Goal: Transaction & Acquisition: Book appointment/travel/reservation

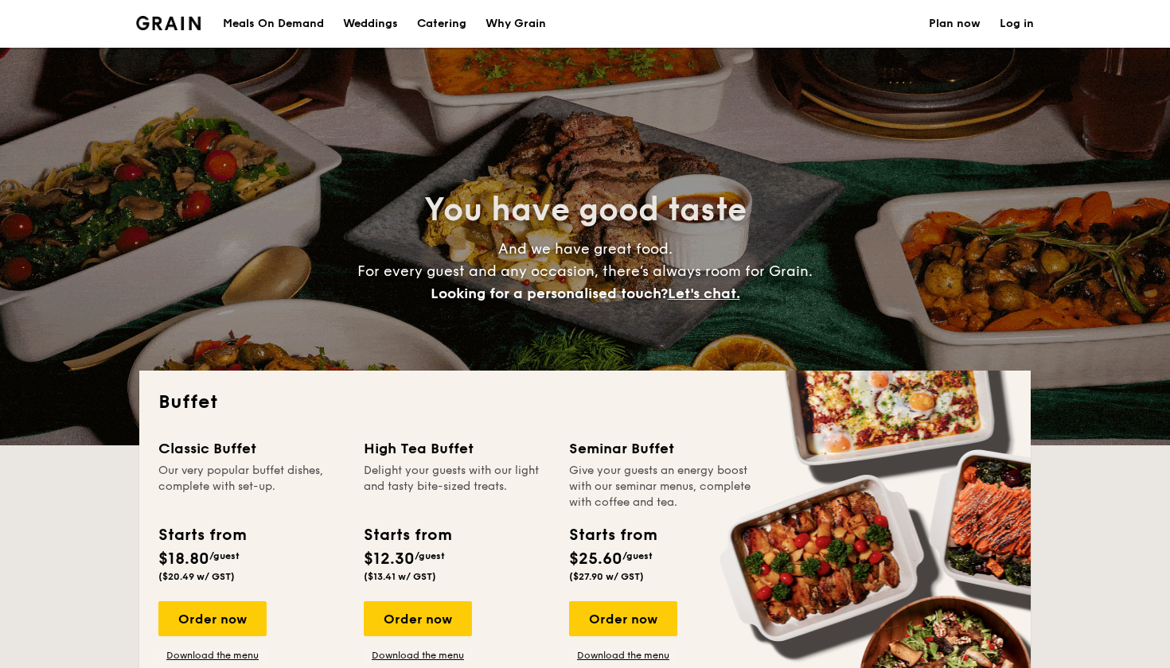
select select
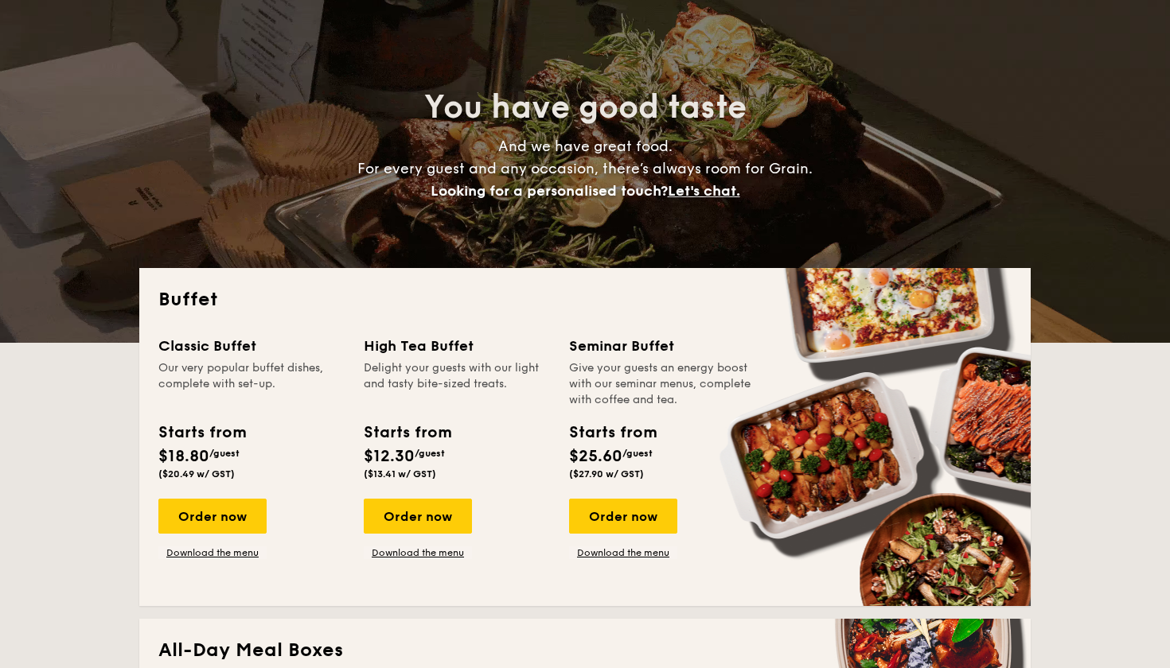
scroll to position [119, 0]
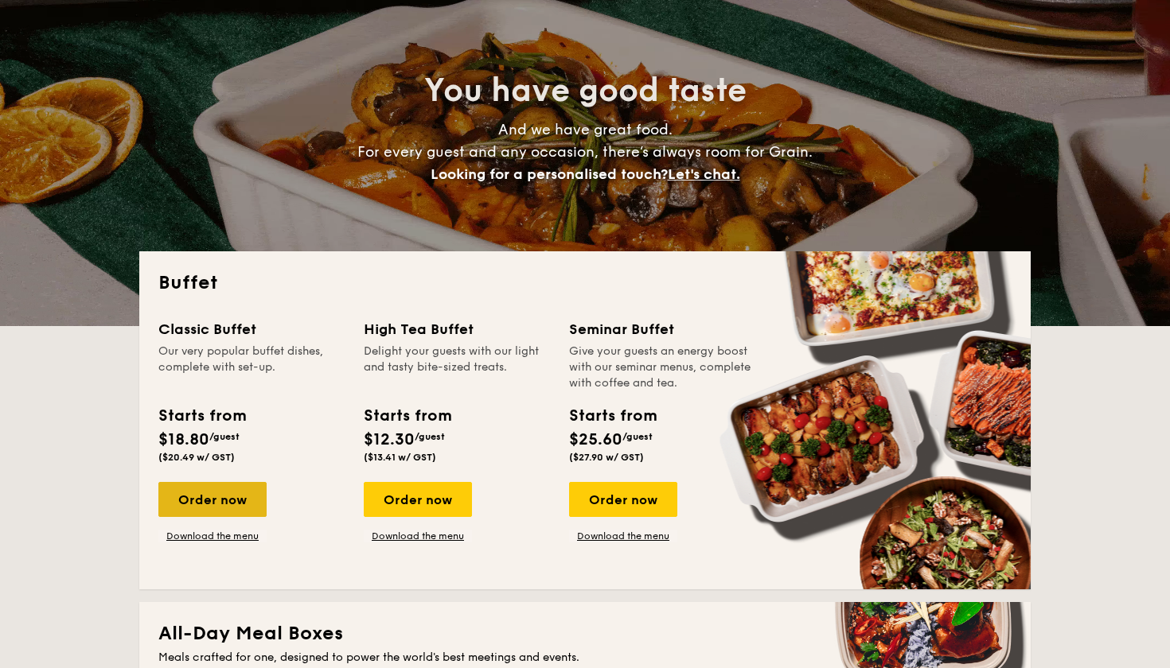
click at [197, 512] on div "Order now" at bounding box center [212, 499] width 108 height 35
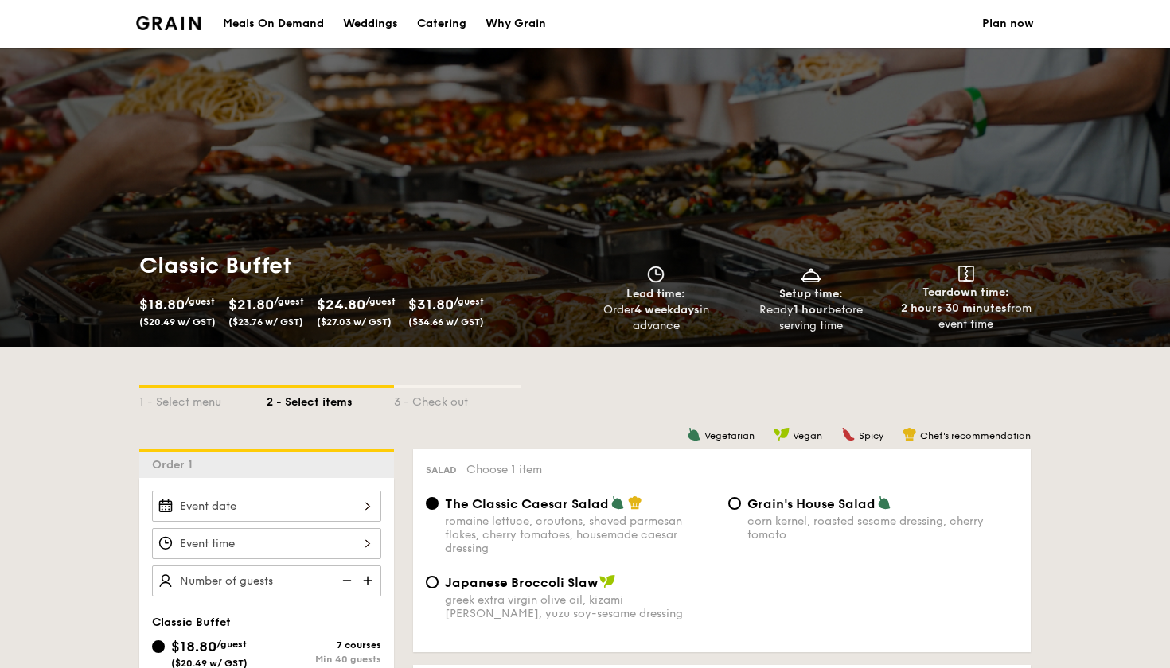
click at [445, 24] on div "Catering" at bounding box center [441, 24] width 49 height 48
select select
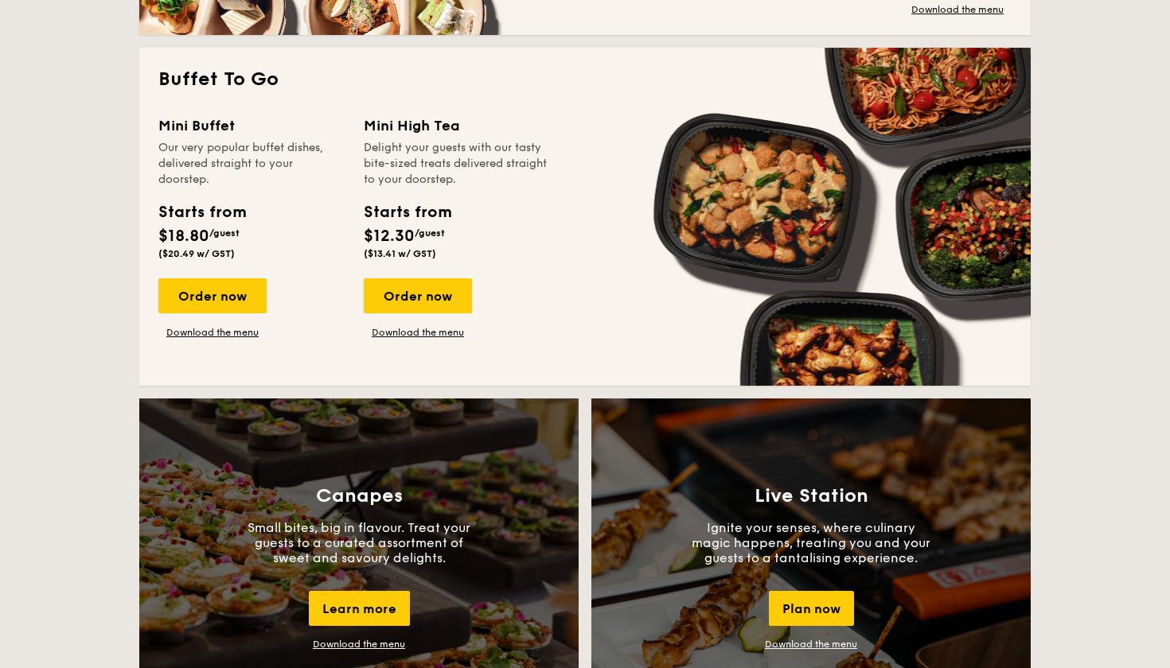
scroll to position [995, 0]
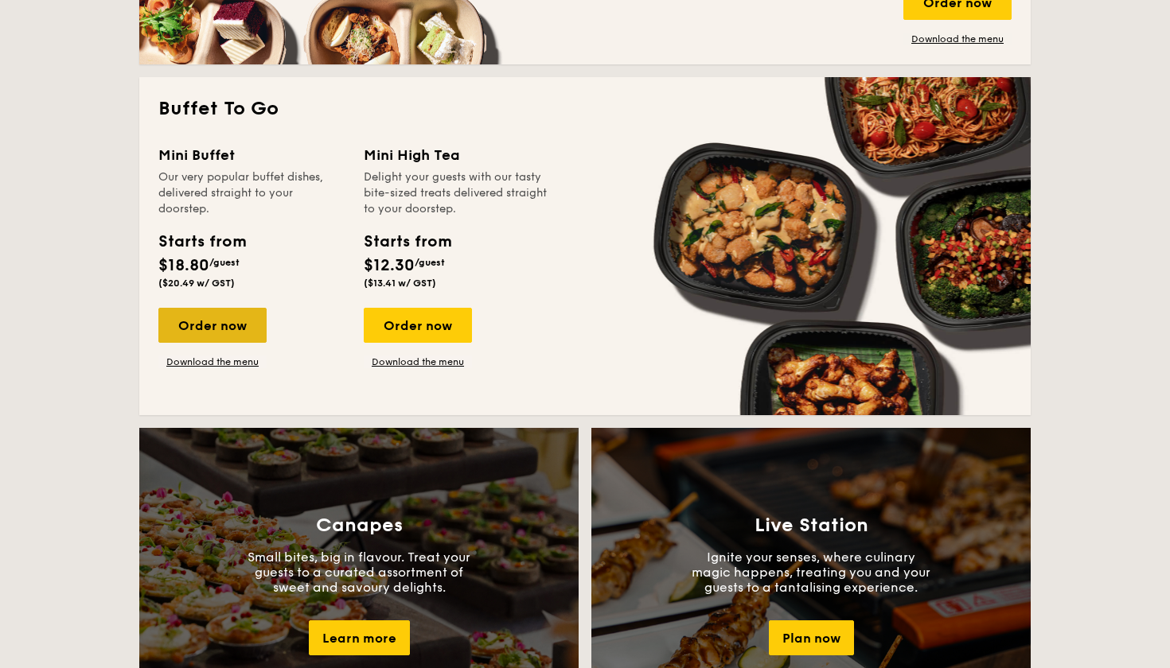
click at [218, 334] on div "Order now" at bounding box center [212, 325] width 108 height 35
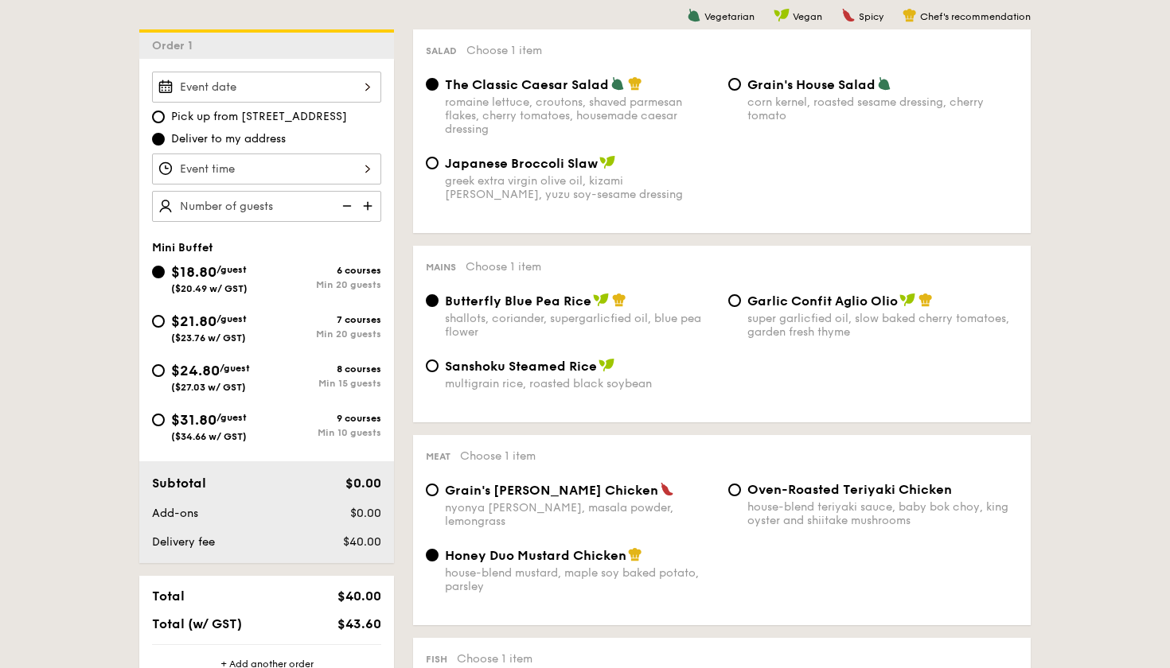
scroll to position [430, 0]
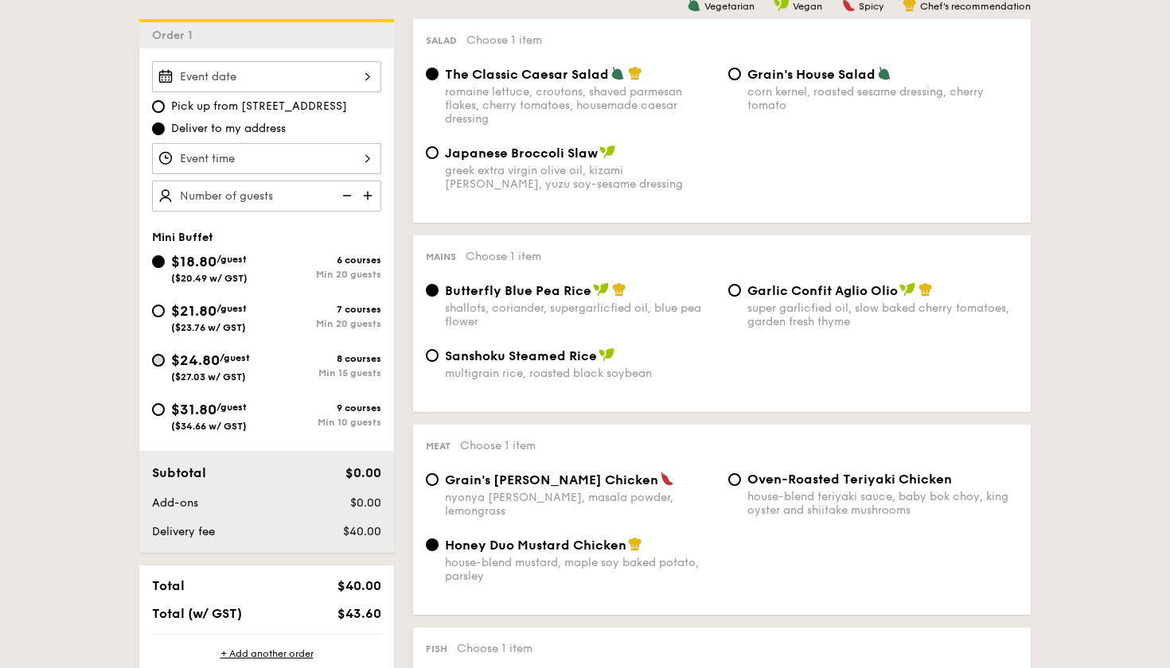
click at [164, 359] on input "$24.80 /guest ($27.03 w/ GST) 8 courses Min 15 guests" at bounding box center [158, 360] width 13 height 13
radio input "true"
radio input "false"
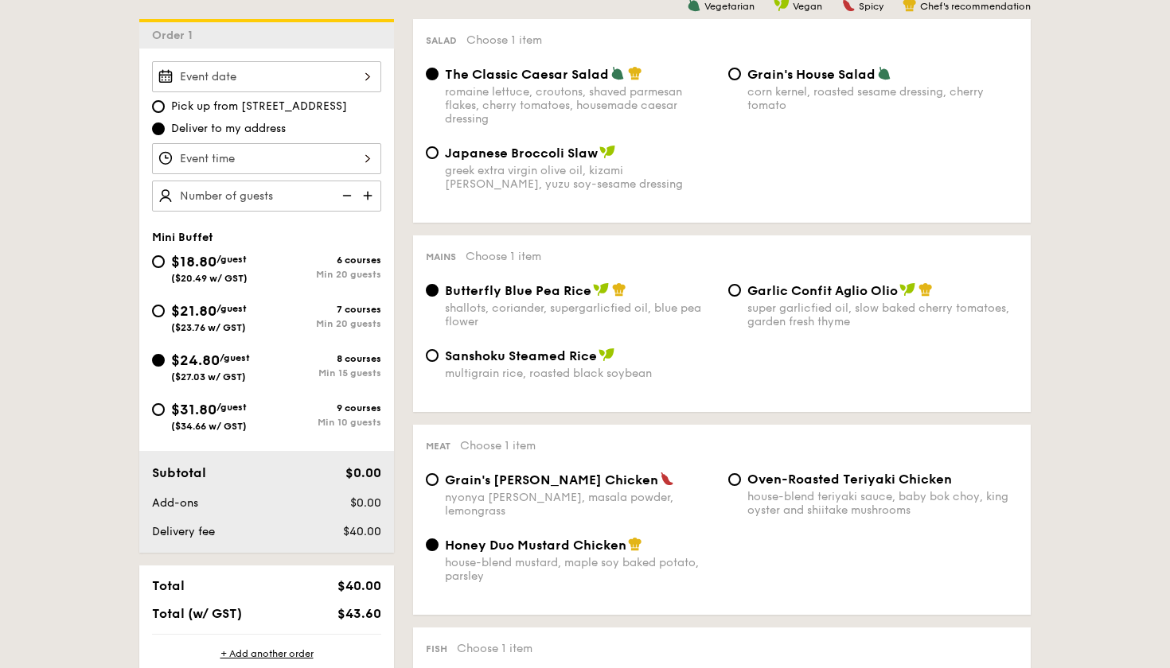
radio input "true"
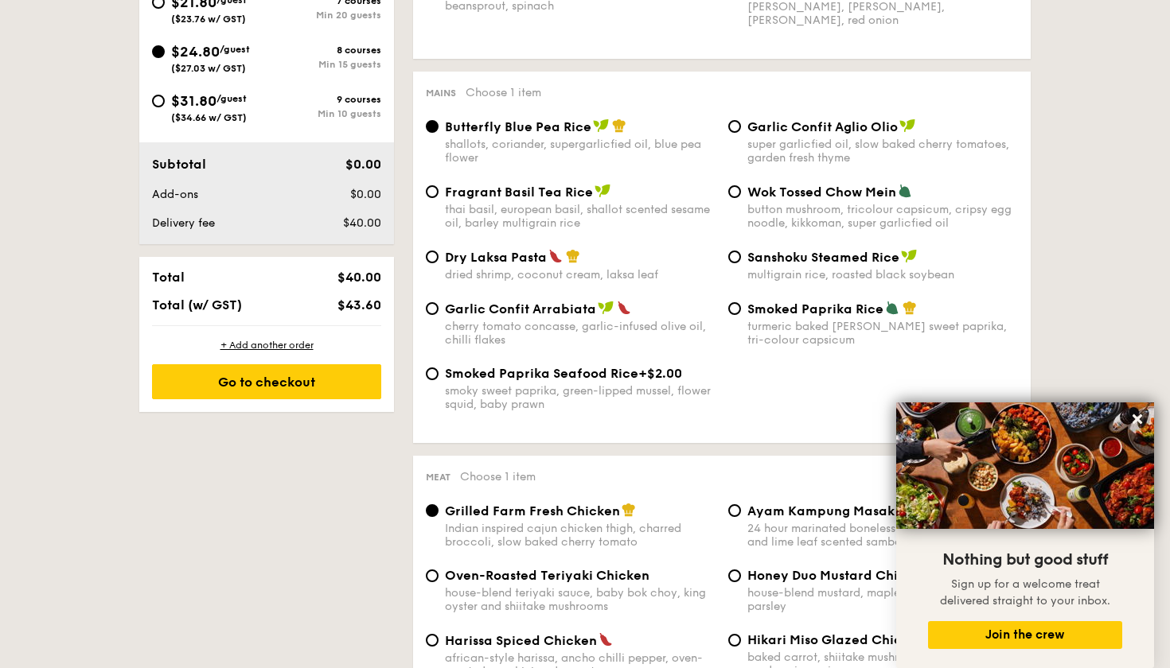
scroll to position [739, 0]
click at [430, 255] on input "Dry Laksa Pasta dried shrimp, coconut cream, laksa leaf" at bounding box center [432, 256] width 13 height 13
radio input "true"
click at [737, 309] on input "Smoked Paprika Rice turmeric baked [PERSON_NAME] sweet paprika, tri-colour caps…" at bounding box center [734, 308] width 13 height 13
radio input "true"
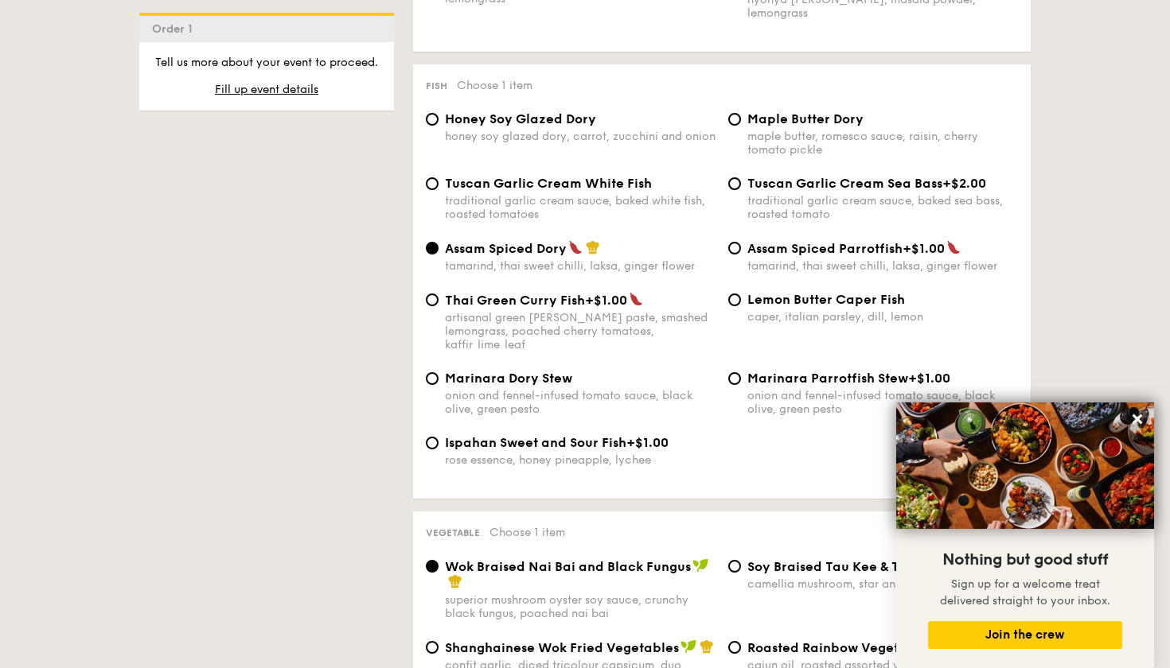
scroll to position [1558, 0]
click at [736, 111] on input "Maple Butter Dory maple butter, romesco sauce, raisin, cherry tomato pickle" at bounding box center [734, 117] width 13 height 13
radio input "true"
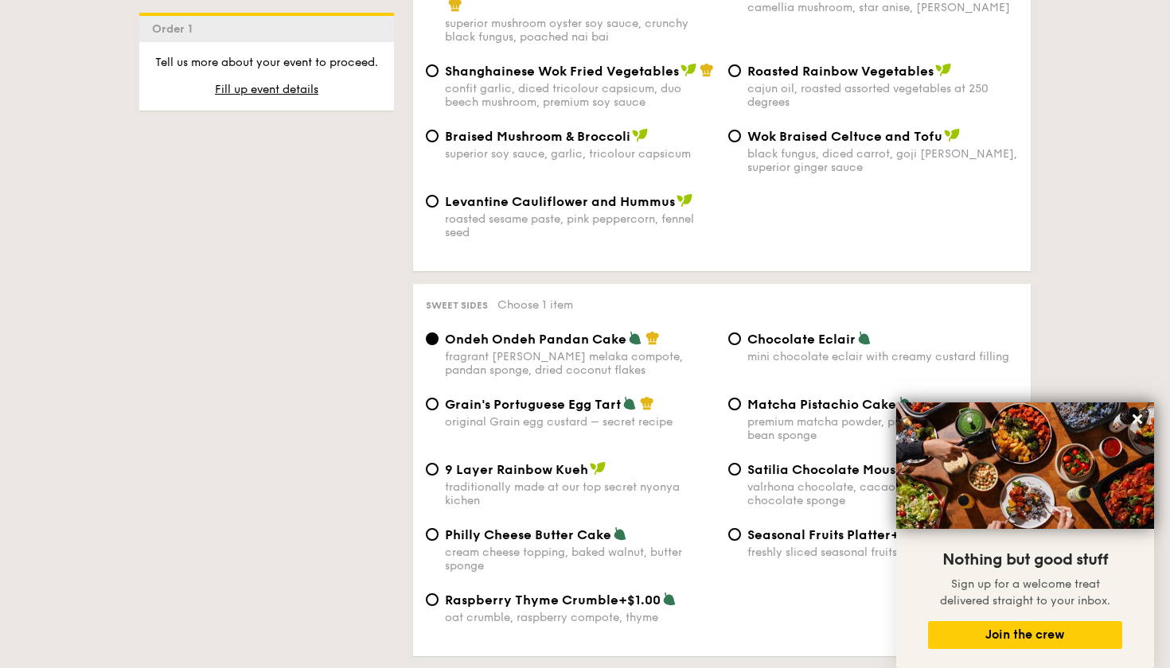
scroll to position [2135, 0]
click at [598, 193] on span "Levantine Cauliflower and Hummus" at bounding box center [560, 200] width 230 height 15
click at [438, 193] on input "Levantine Cauliflower and Hummus roasted sesame paste, pink peppercorn, fennel …" at bounding box center [432, 199] width 13 height 13
radio input "true"
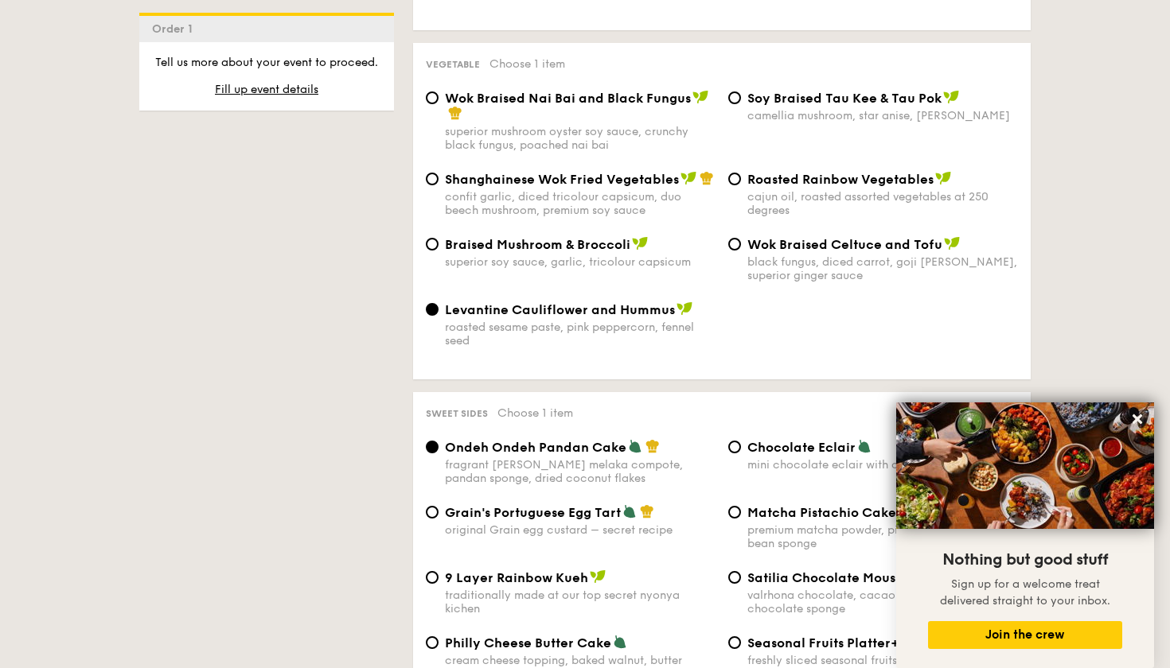
scroll to position [1996, 0]
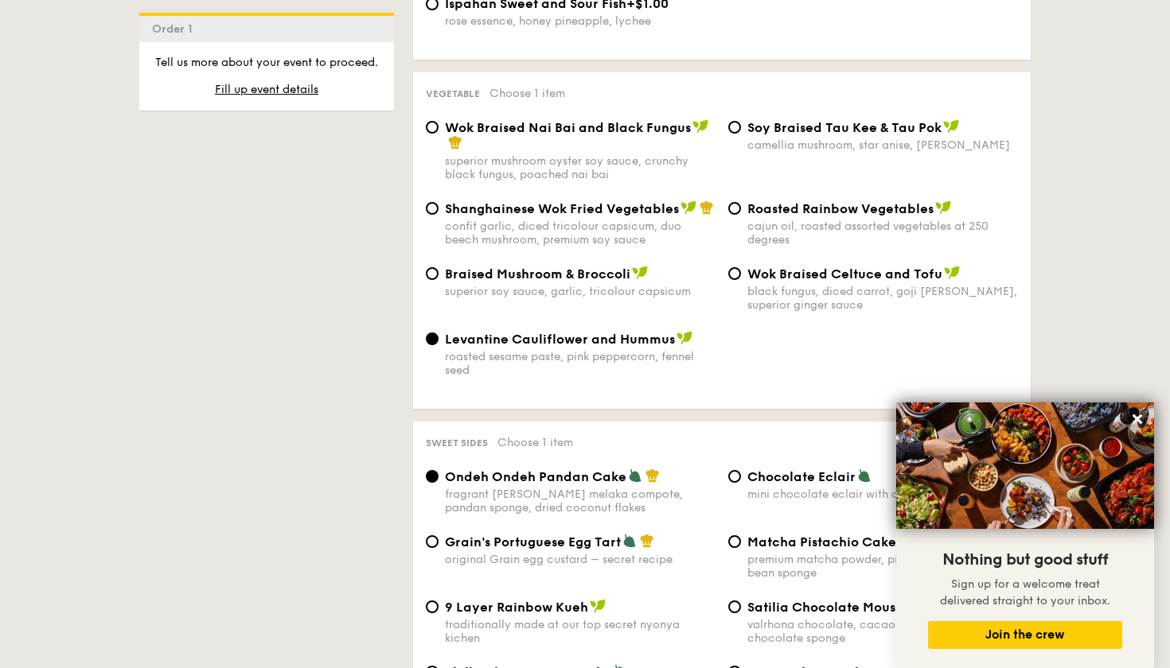
click at [606, 120] on span "Wok Braised Nai Bai and Black Fungus" at bounding box center [568, 127] width 246 height 15
click at [438, 121] on input "Wok Braised Nai Bai and Black Fungus superior mushroom oyster soy sauce, crunch…" at bounding box center [432, 127] width 13 height 13
radio input "true"
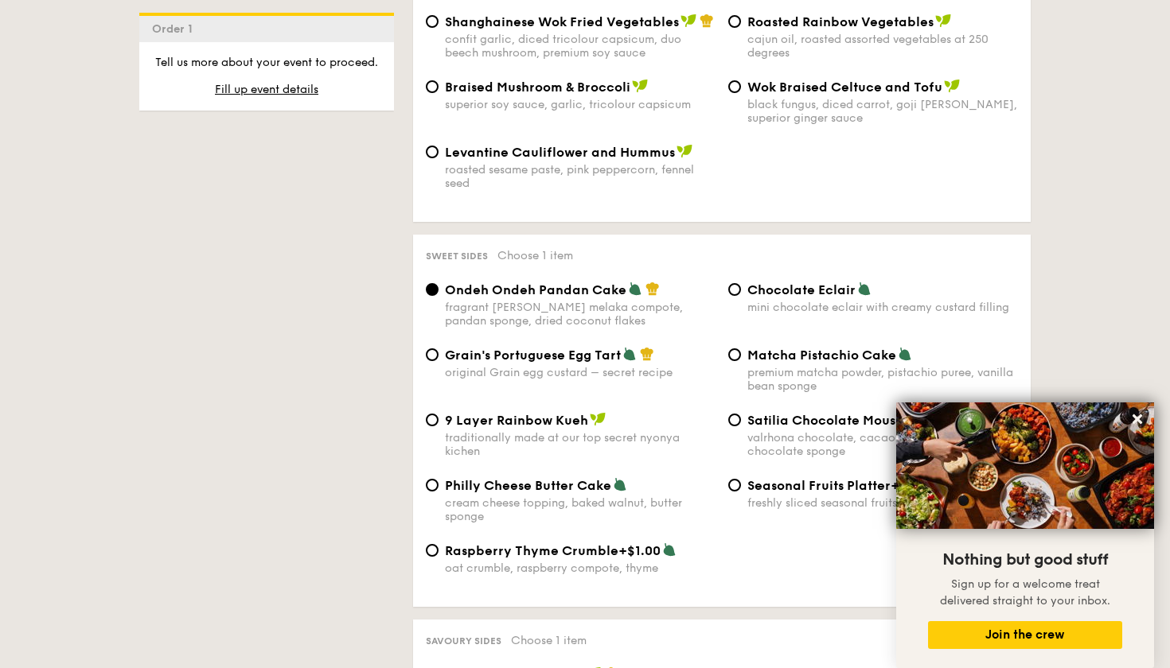
scroll to position [2184, 0]
click at [549, 347] on span "Grain's Portuguese Egg Tart" at bounding box center [533, 354] width 176 height 15
click at [438, 348] on input "Grain's Portuguese Egg Tart original Grain egg custard – secret recipe" at bounding box center [432, 354] width 13 height 13
radio input "true"
click at [567, 282] on span "Ondeh Ondeh Pandan Cake" at bounding box center [535, 289] width 181 height 15
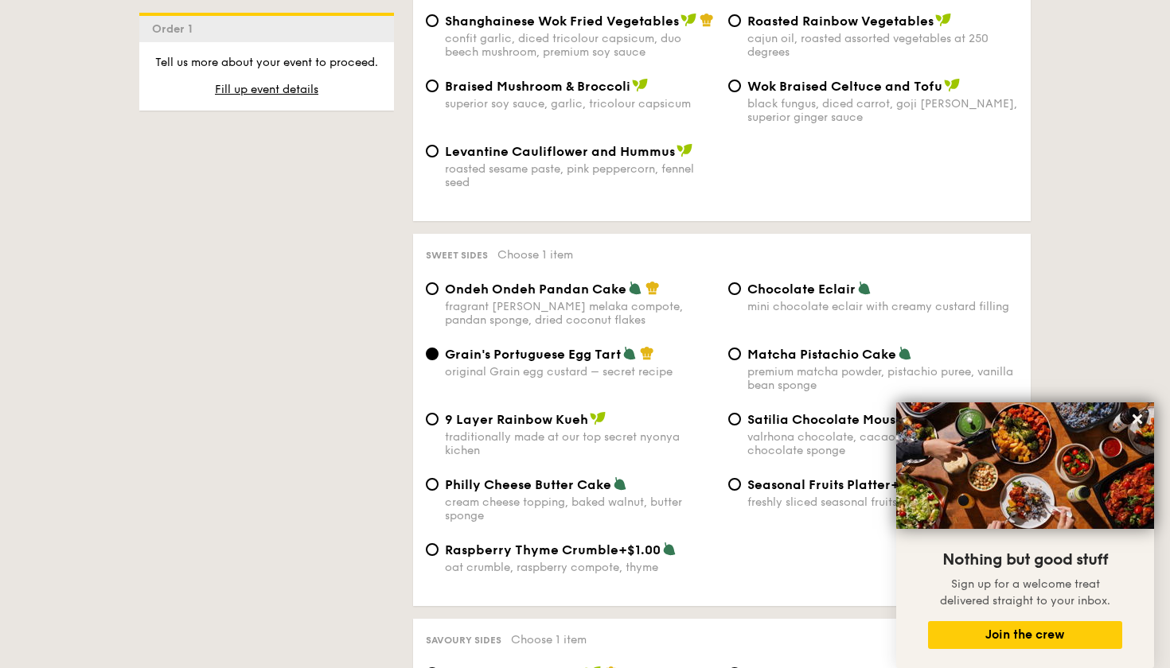
click at [438, 282] on input "Ondeh Ondeh Pandan Cake fragrant [PERSON_NAME] melaka compote, pandan sponge, d…" at bounding box center [432, 288] width 13 height 13
radio input "true"
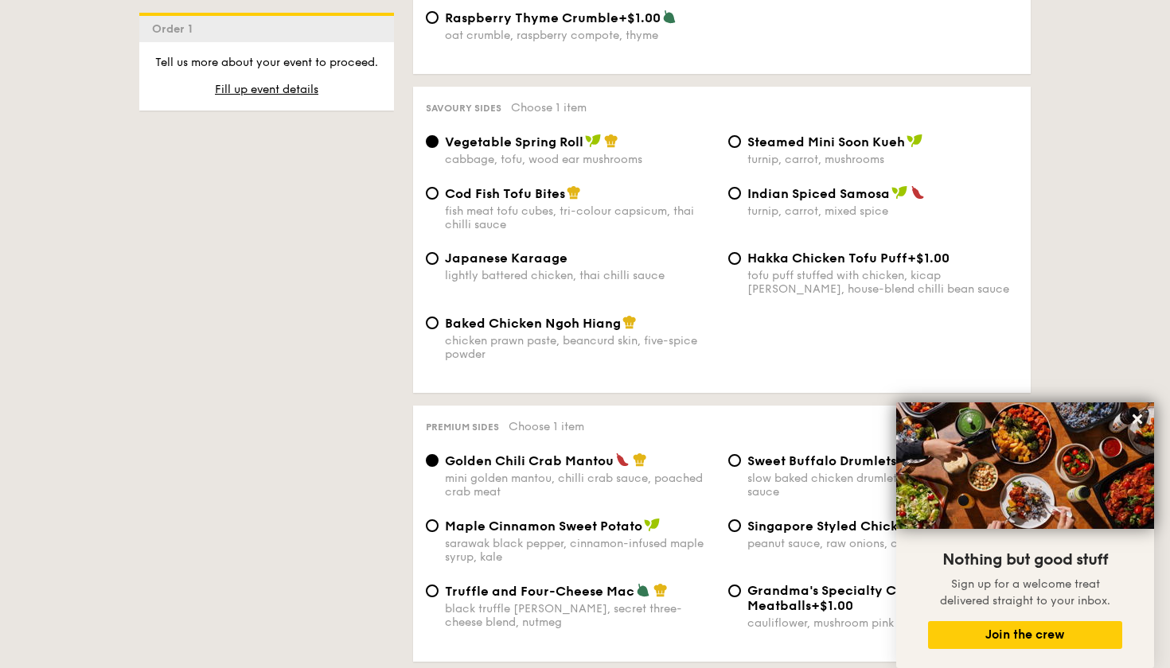
scroll to position [2721, 0]
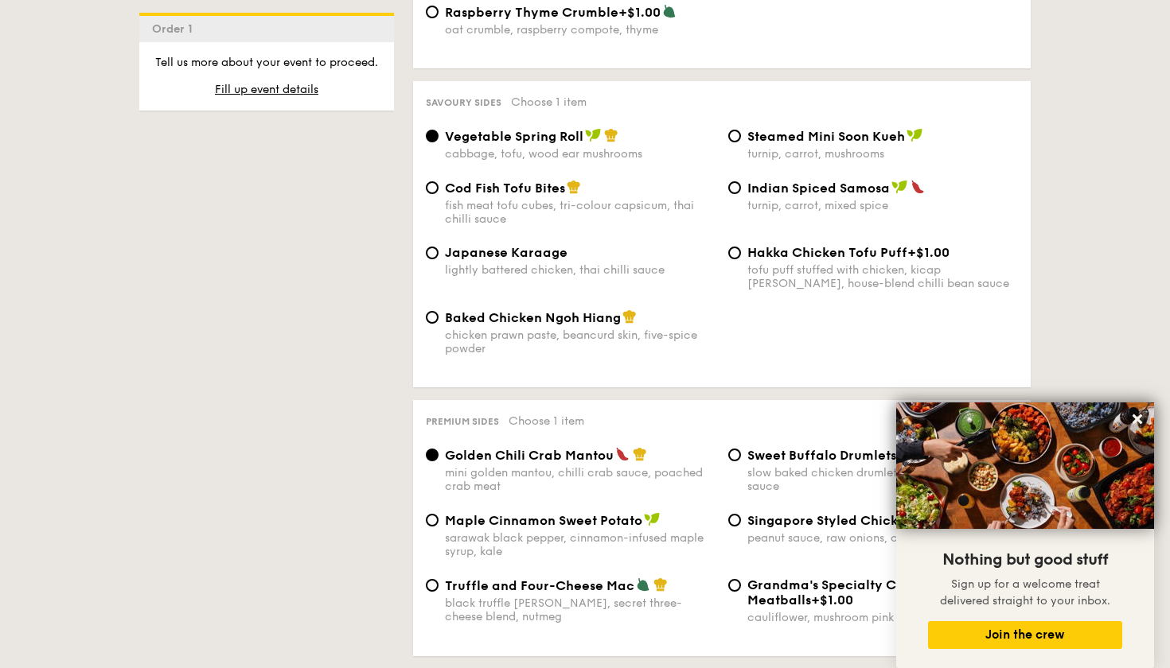
click at [450, 180] on div "Cod Fish Tofu Bites fish meat tofu cubes, tri-colour capsicum, thai chilli sauce" at bounding box center [580, 203] width 271 height 46
click at [438, 181] on input "Cod Fish Tofu Bites fish meat tofu cubes, tri-colour capsicum, thai chilli sauce" at bounding box center [432, 187] width 13 height 13
radio input "true"
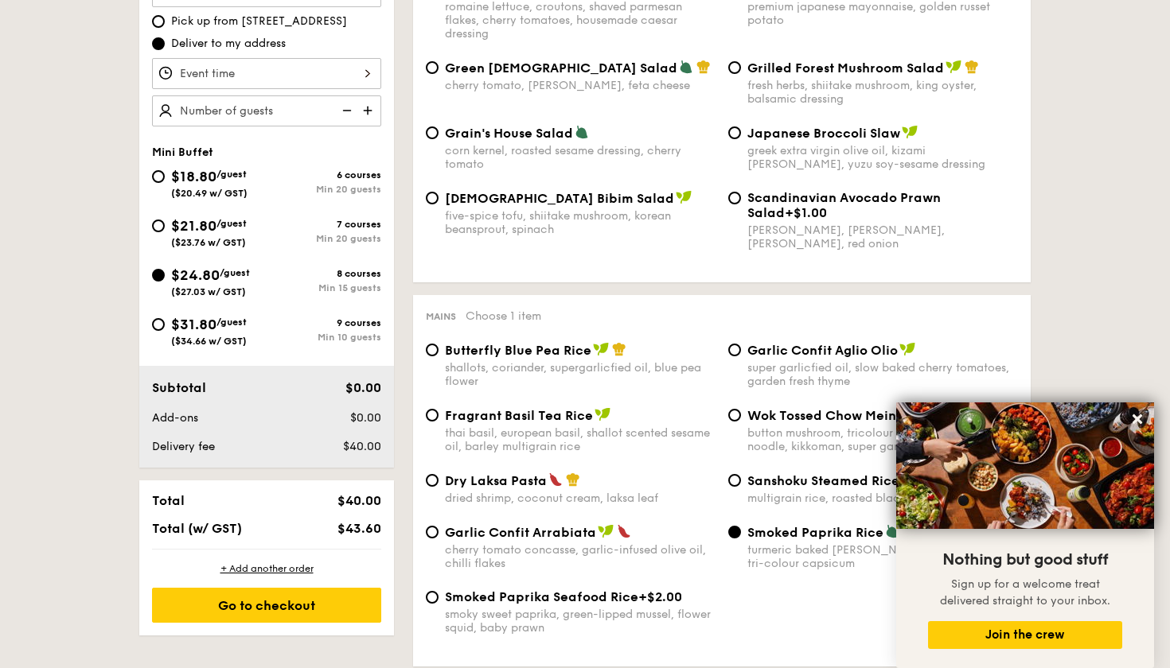
scroll to position [516, 0]
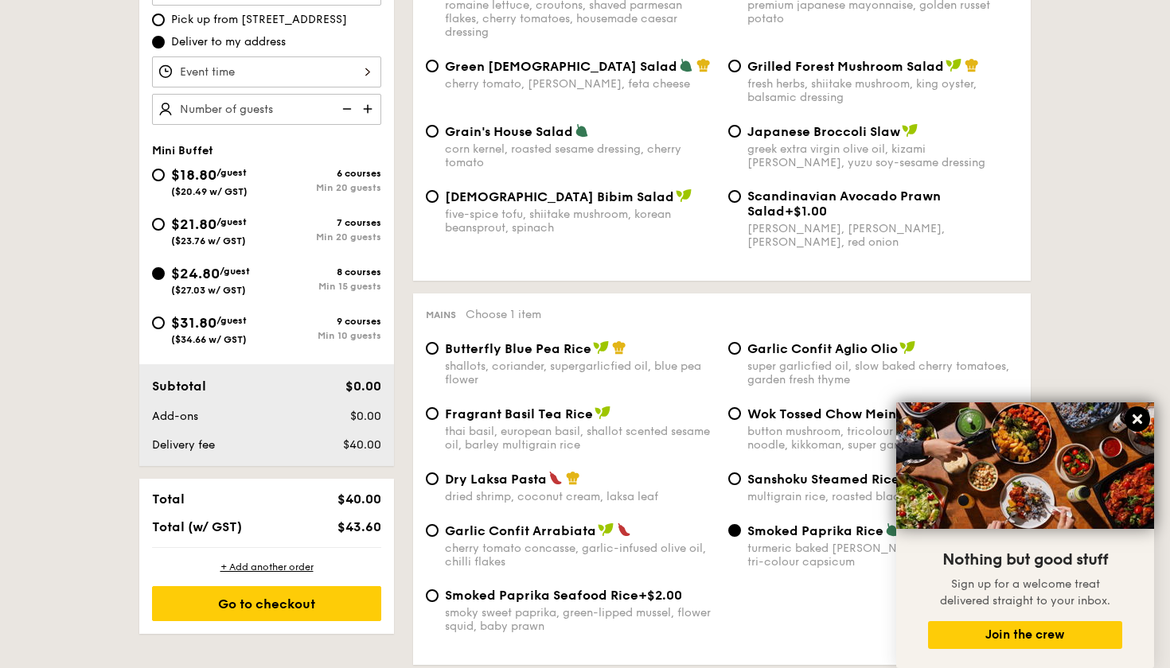
click at [1142, 427] on icon at bounding box center [1137, 419] width 14 height 14
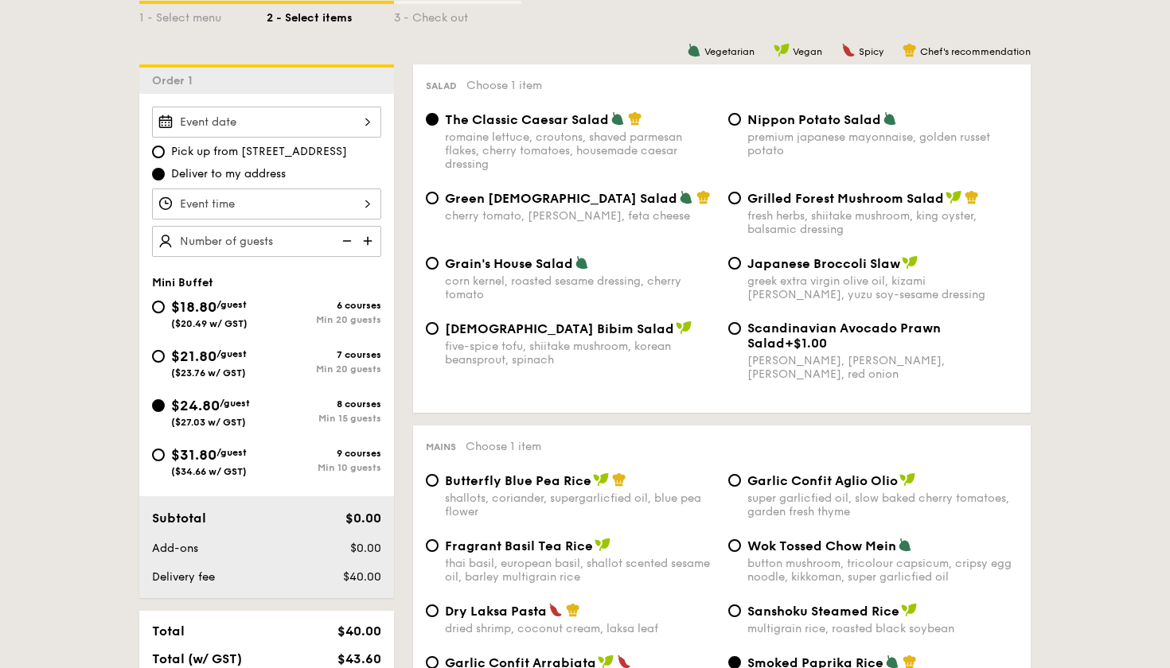
scroll to position [375, 0]
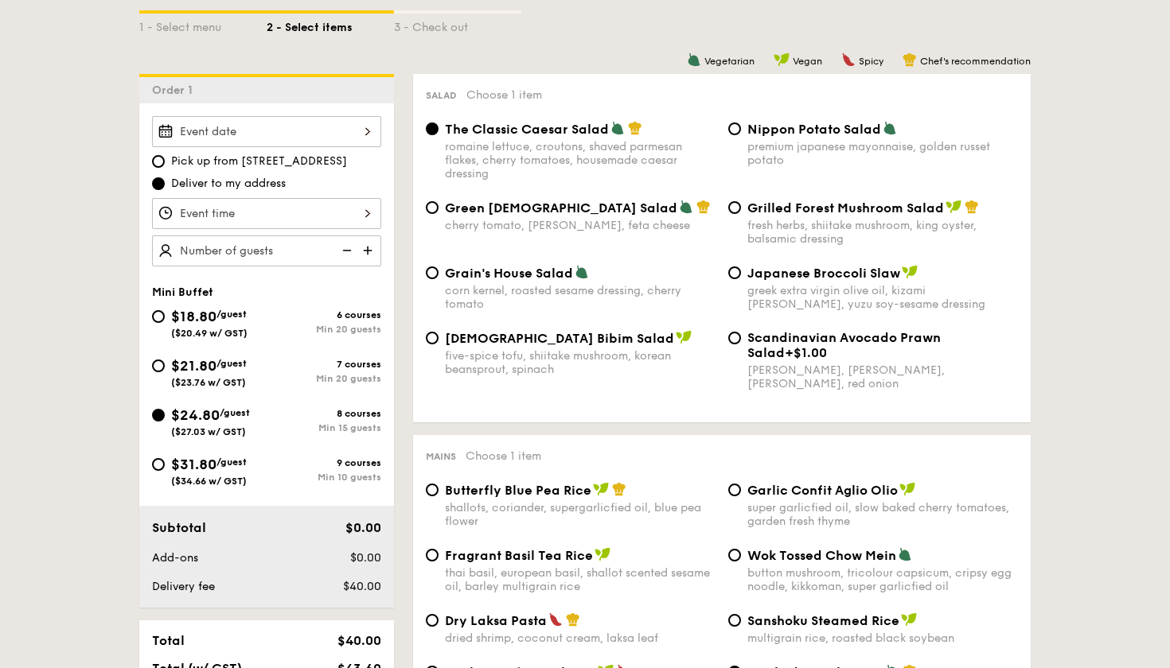
click at [337, 137] on div at bounding box center [266, 131] width 229 height 31
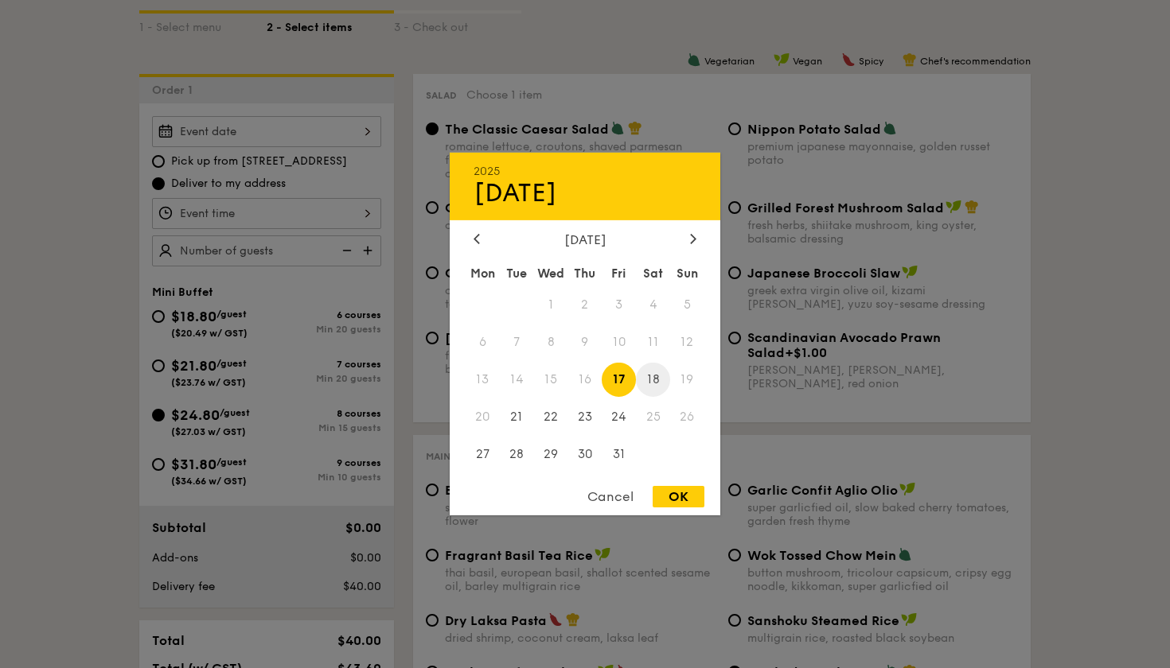
click at [651, 381] on span "18" at bounding box center [653, 380] width 34 height 34
click at [672, 495] on div "OK" at bounding box center [679, 496] width 52 height 21
type input "[DATE]"
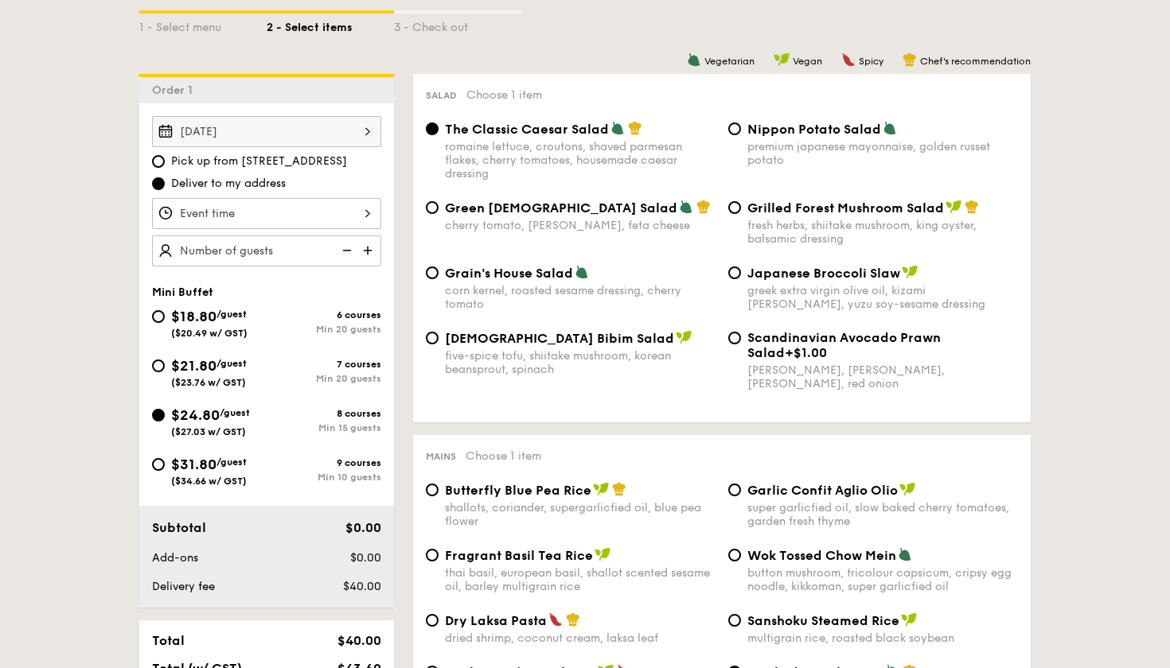
click at [305, 208] on div at bounding box center [266, 213] width 229 height 31
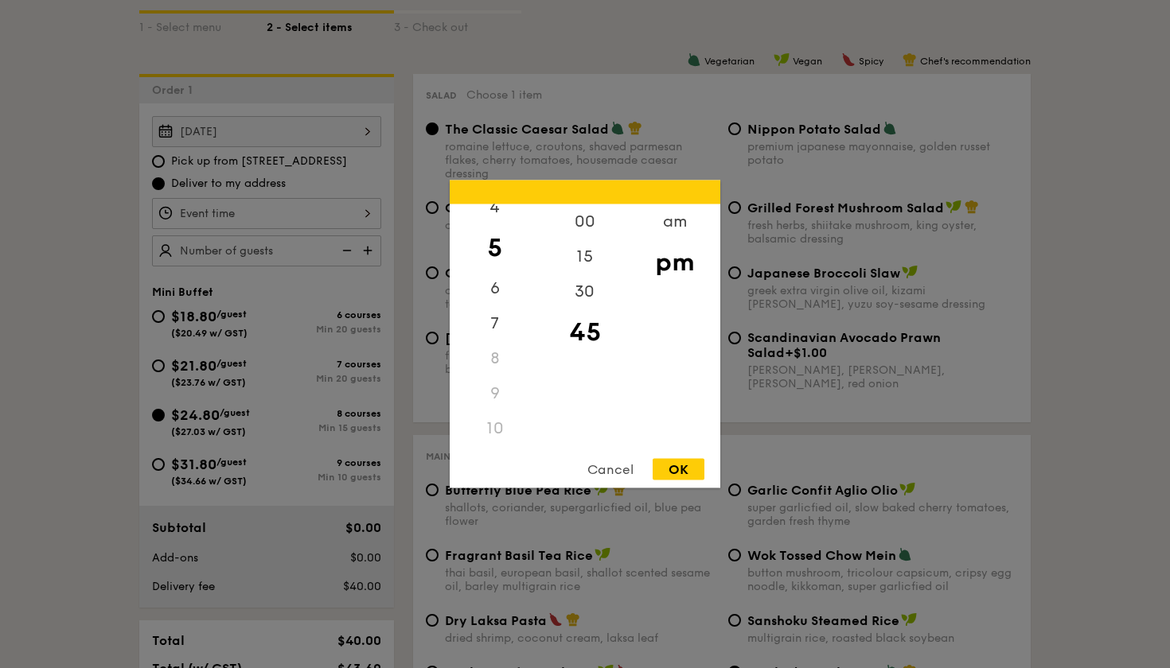
scroll to position [150, 0]
click at [496, 326] on div "7" at bounding box center [495, 334] width 90 height 46
click at [582, 316] on div "45" at bounding box center [585, 327] width 90 height 35
click at [586, 284] on div "30" at bounding box center [585, 298] width 90 height 46
click at [677, 478] on div "OK" at bounding box center [679, 469] width 52 height 21
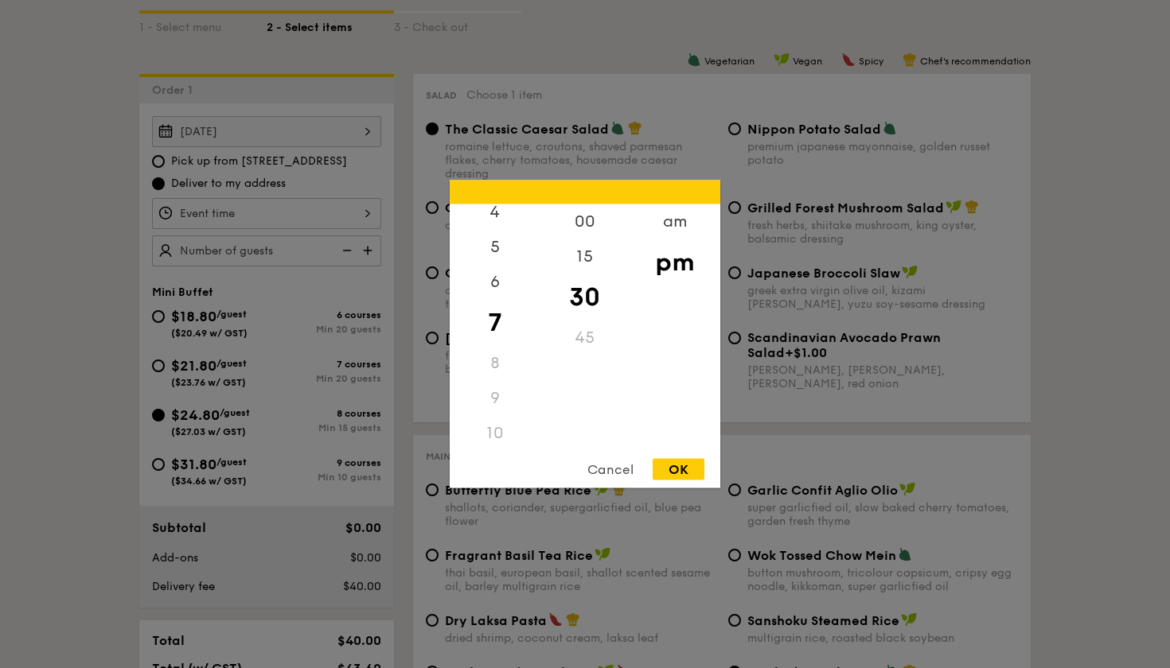
type input "7:30PM"
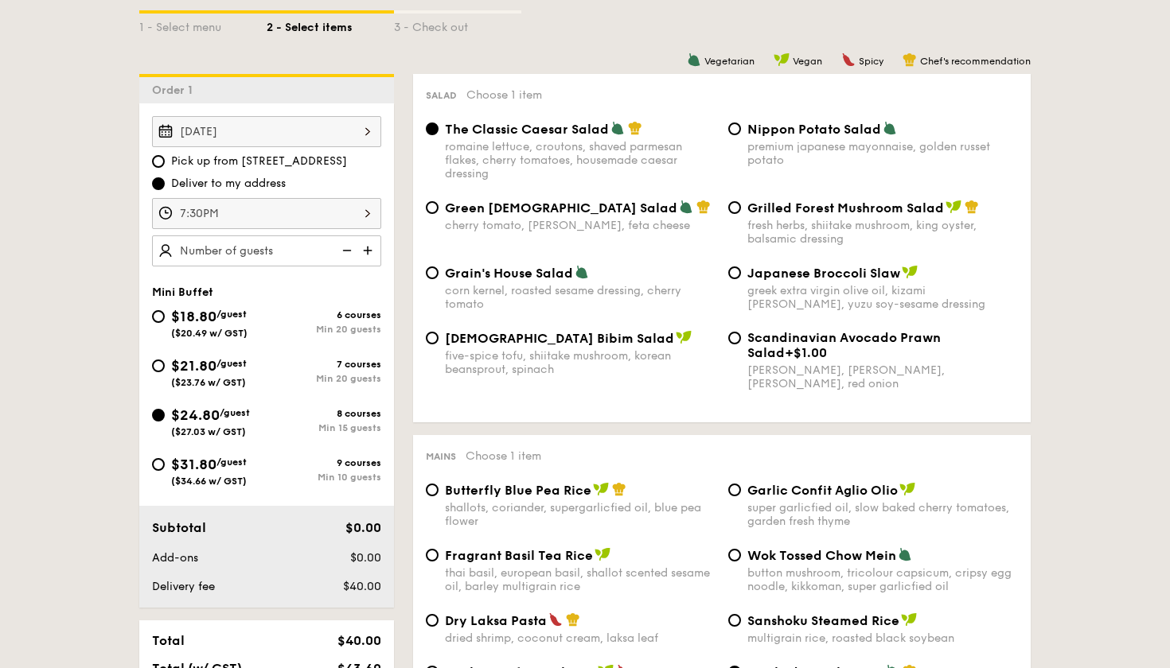
click at [368, 248] on img at bounding box center [369, 251] width 24 height 30
click at [346, 248] on img at bounding box center [345, 251] width 24 height 30
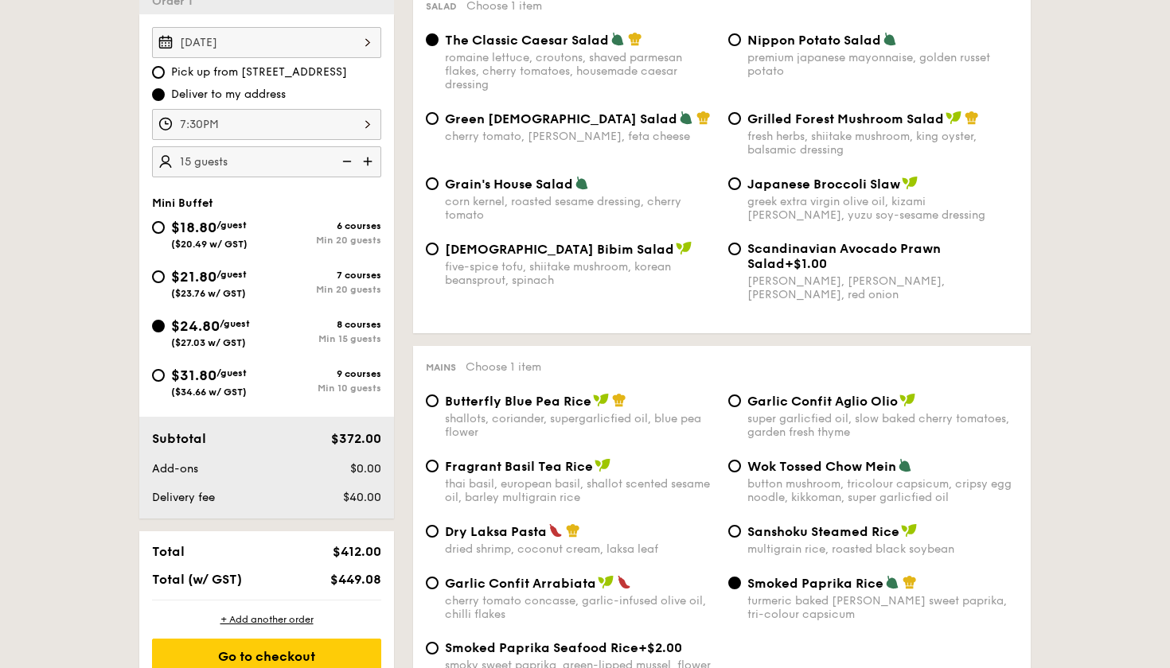
scroll to position [471, 0]
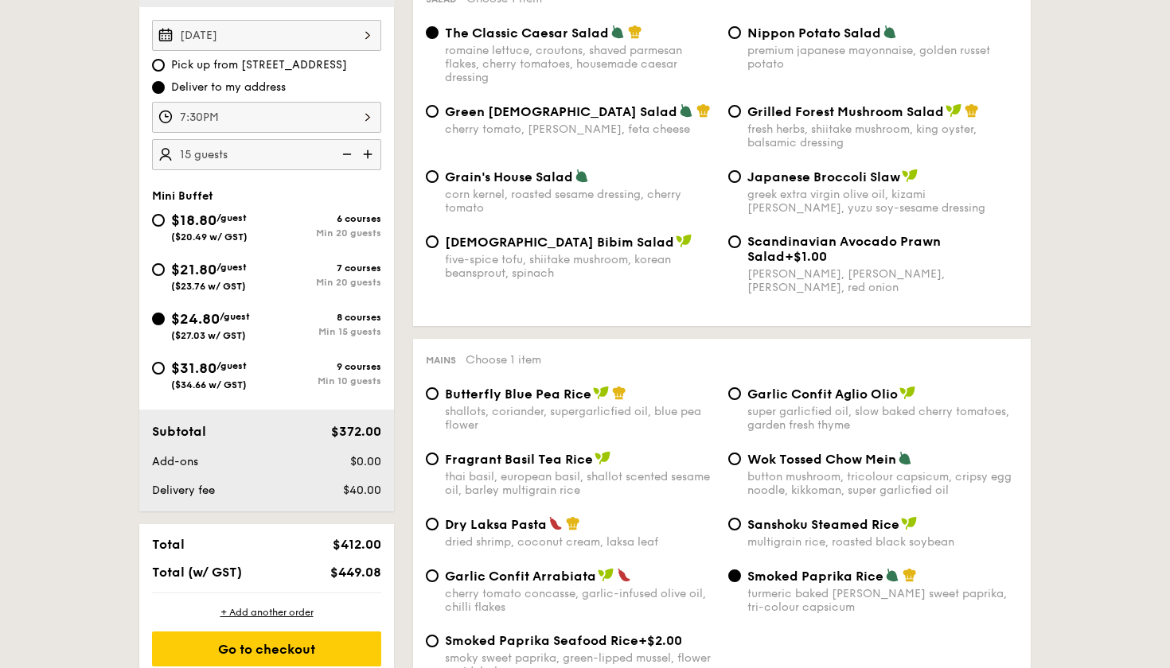
click at [342, 158] on img at bounding box center [345, 154] width 24 height 30
click at [348, 154] on img at bounding box center [345, 154] width 24 height 30
click at [368, 158] on img at bounding box center [369, 154] width 24 height 30
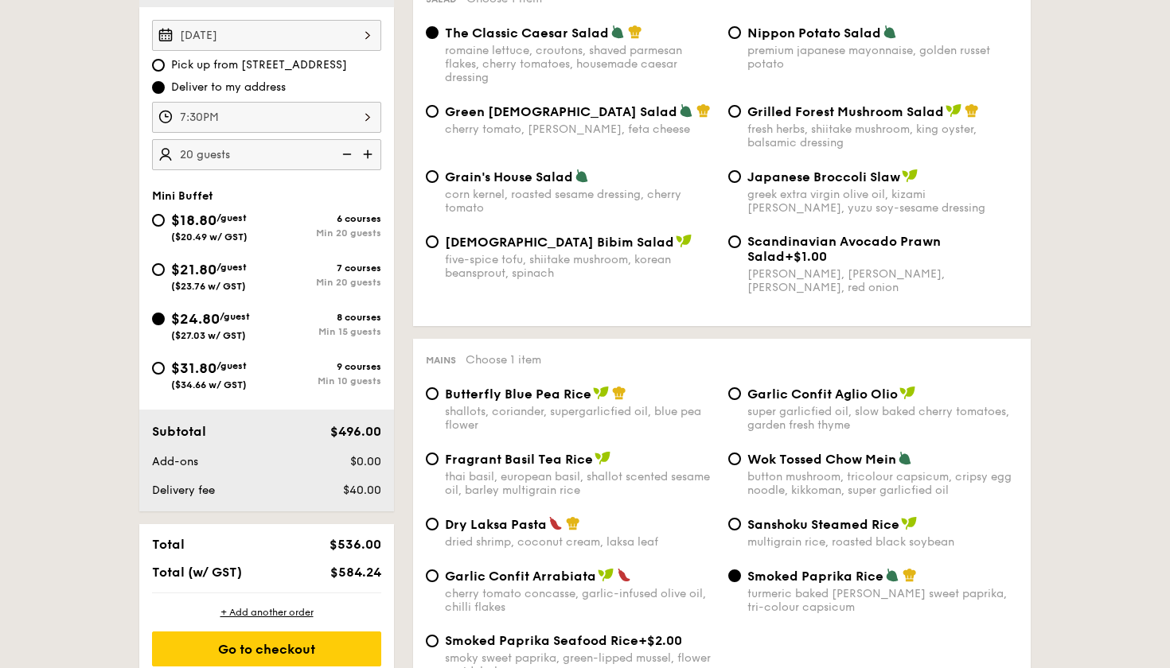
click at [349, 147] on img at bounding box center [345, 154] width 24 height 30
type input "15 guests"
click at [159, 67] on input "Pick up from [STREET_ADDRESS]" at bounding box center [158, 65] width 13 height 13
radio input "true"
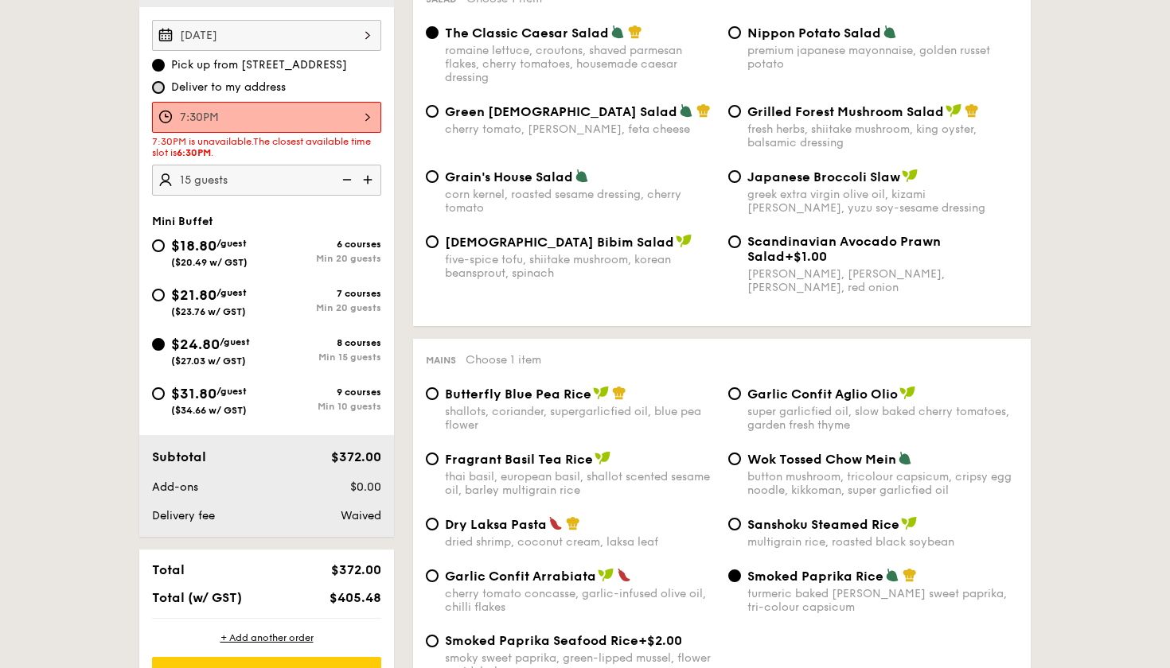
click at [160, 88] on input "Deliver to my address" at bounding box center [158, 87] width 13 height 13
radio input "true"
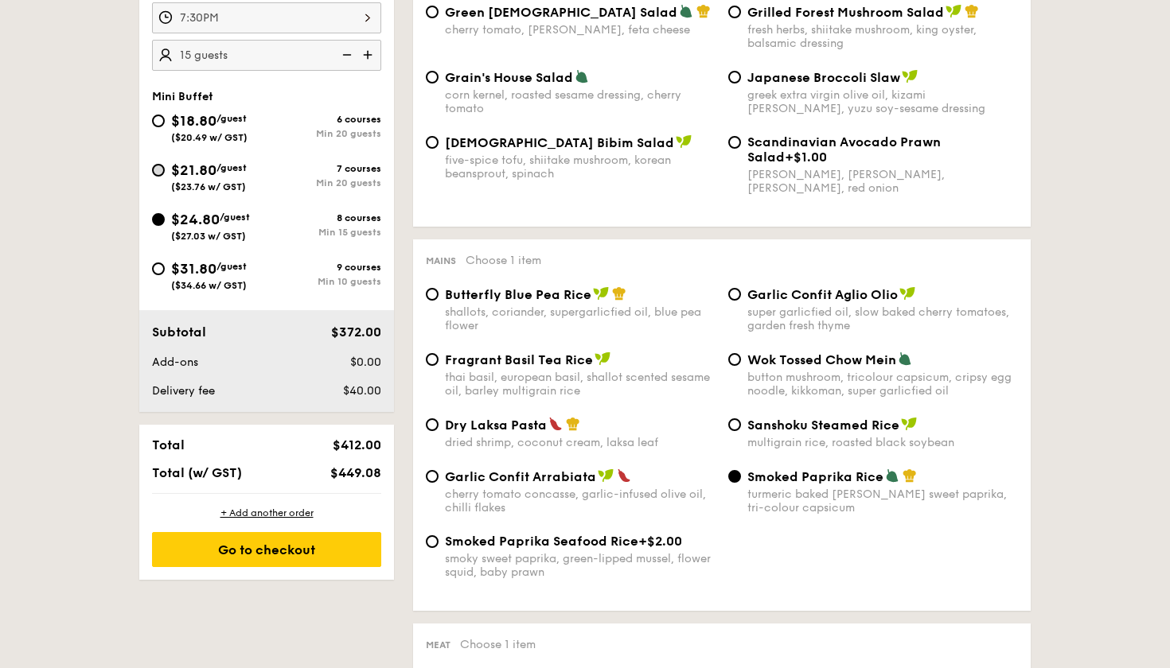
scroll to position [584, 0]
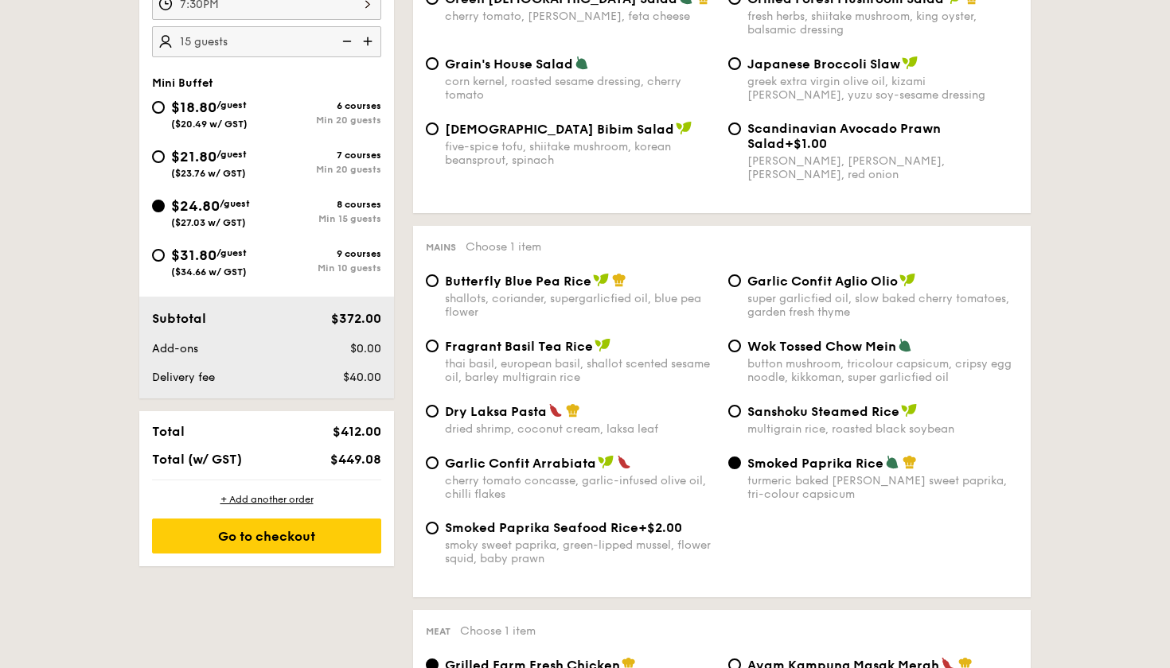
select select
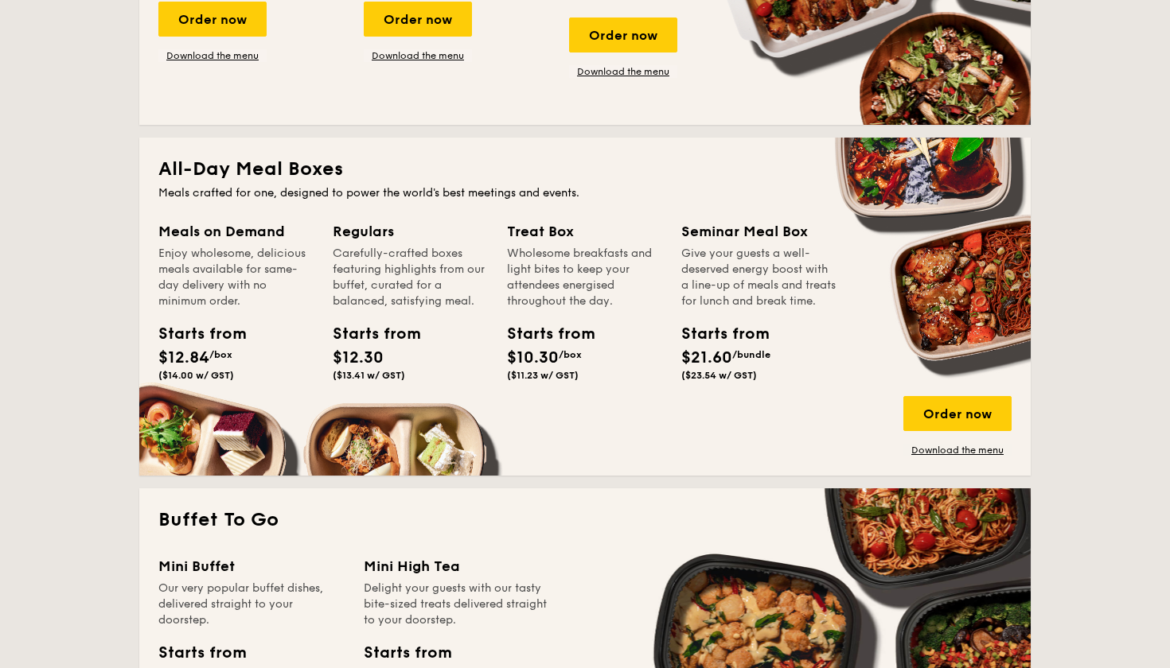
scroll to position [995, 0]
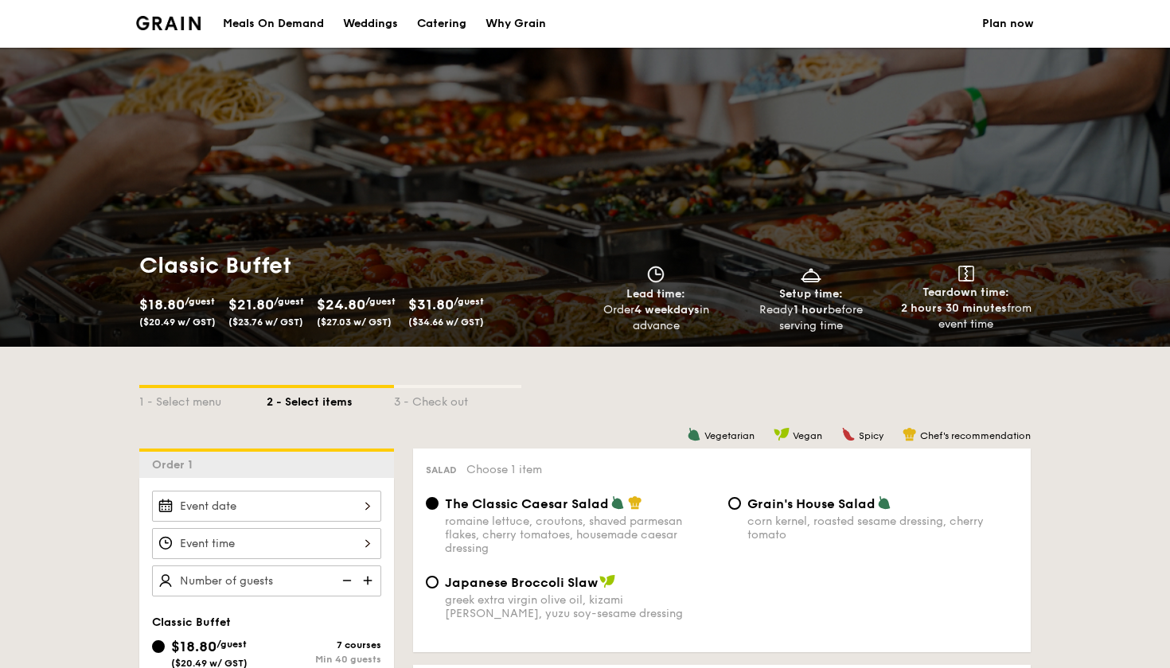
scroll to position [119, 0]
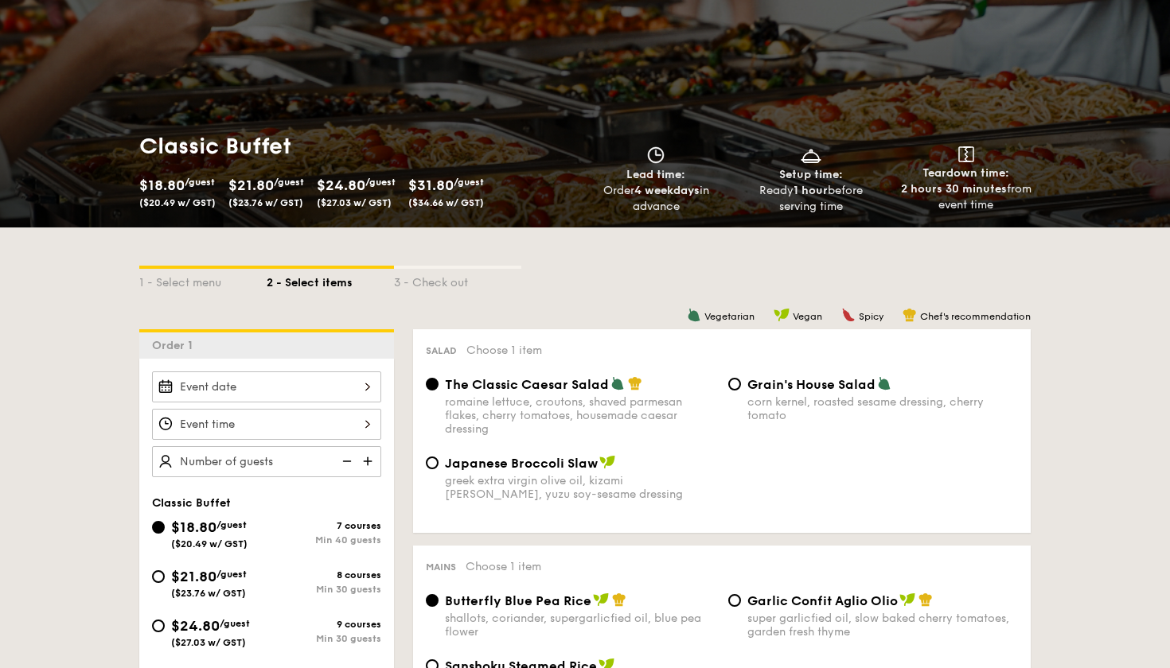
select select
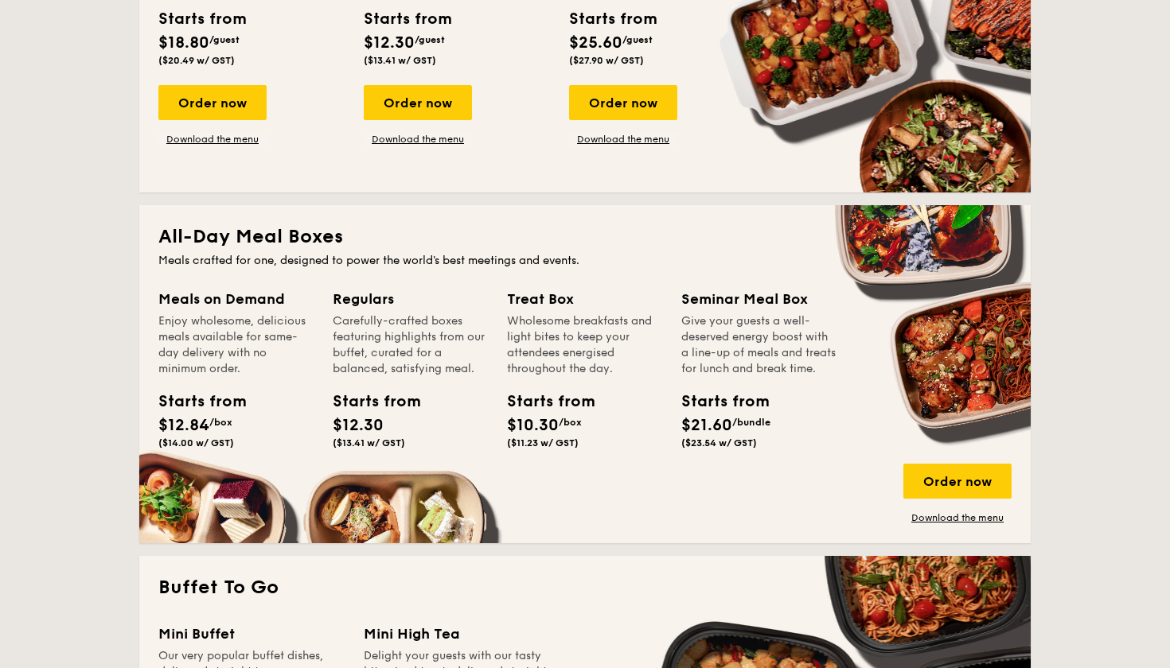
scroll to position [517, 0]
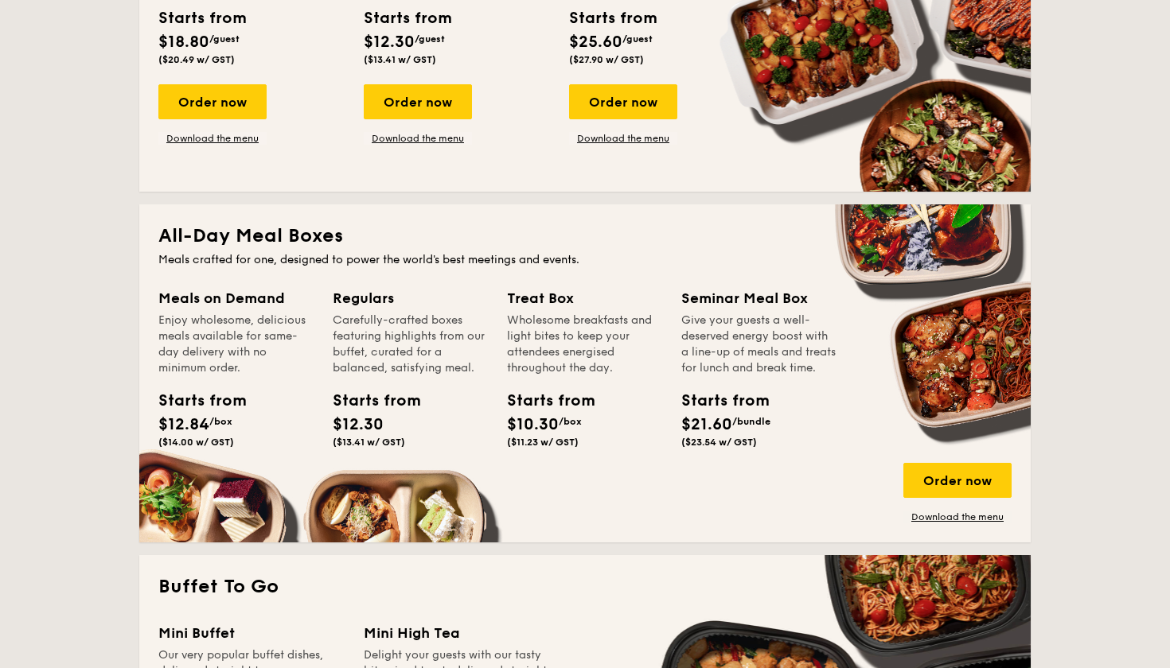
click at [160, 181] on div "Buffet Classic Buffet Our very popular buffet dishes, complete with set-up. Sta…" at bounding box center [584, 23] width 891 height 338
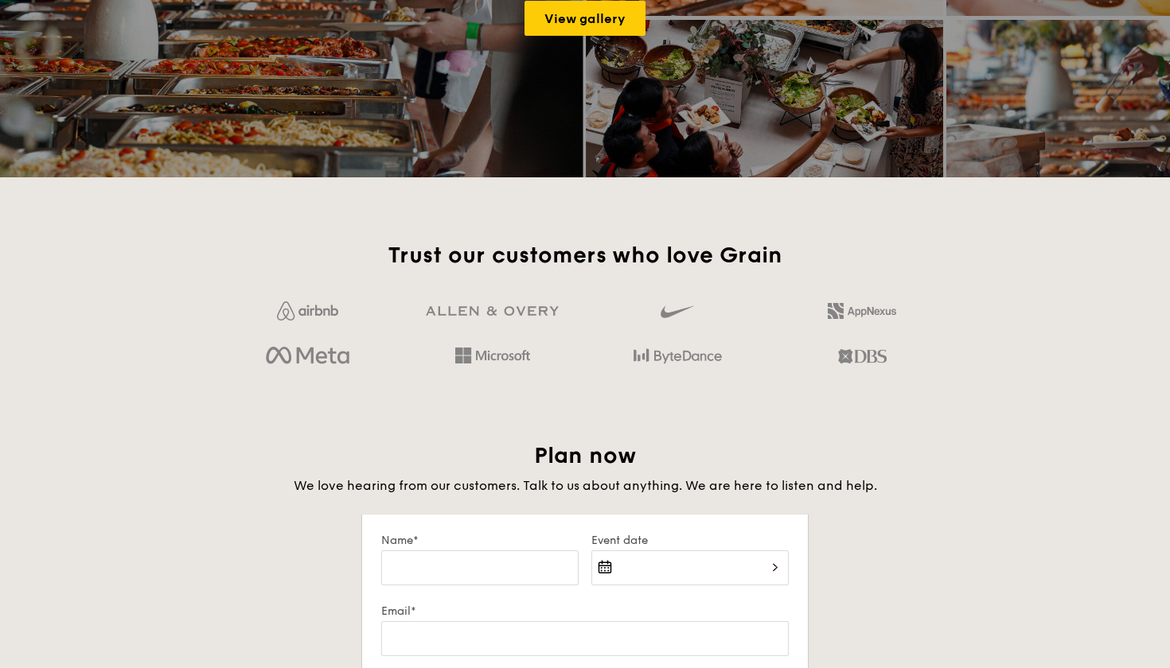
scroll to position [2300, 0]
